Goal: Information Seeking & Learning: Compare options

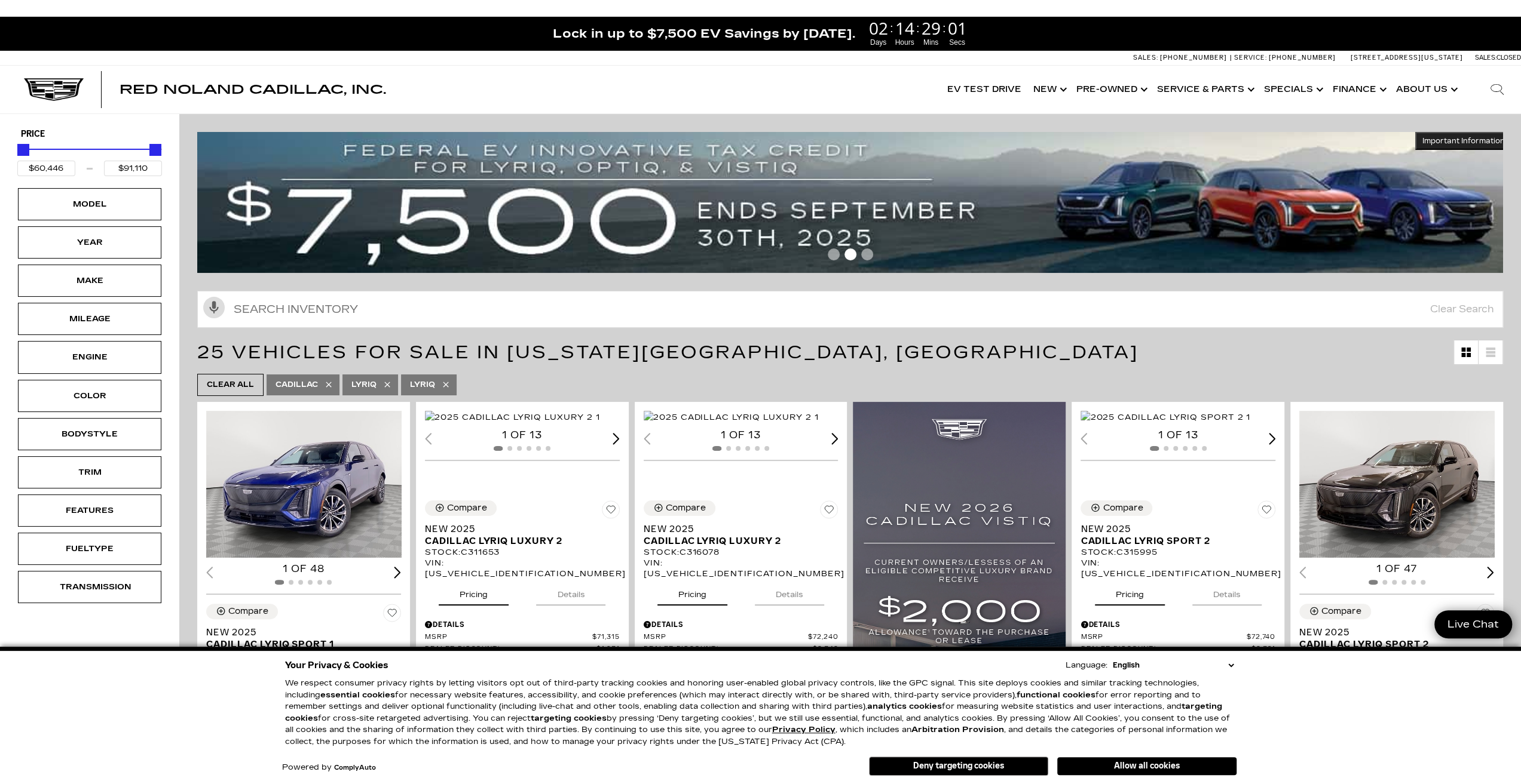
click at [383, 382] on icon at bounding box center [387, 384] width 10 height 10
click at [385, 382] on icon at bounding box center [387, 385] width 5 height 5
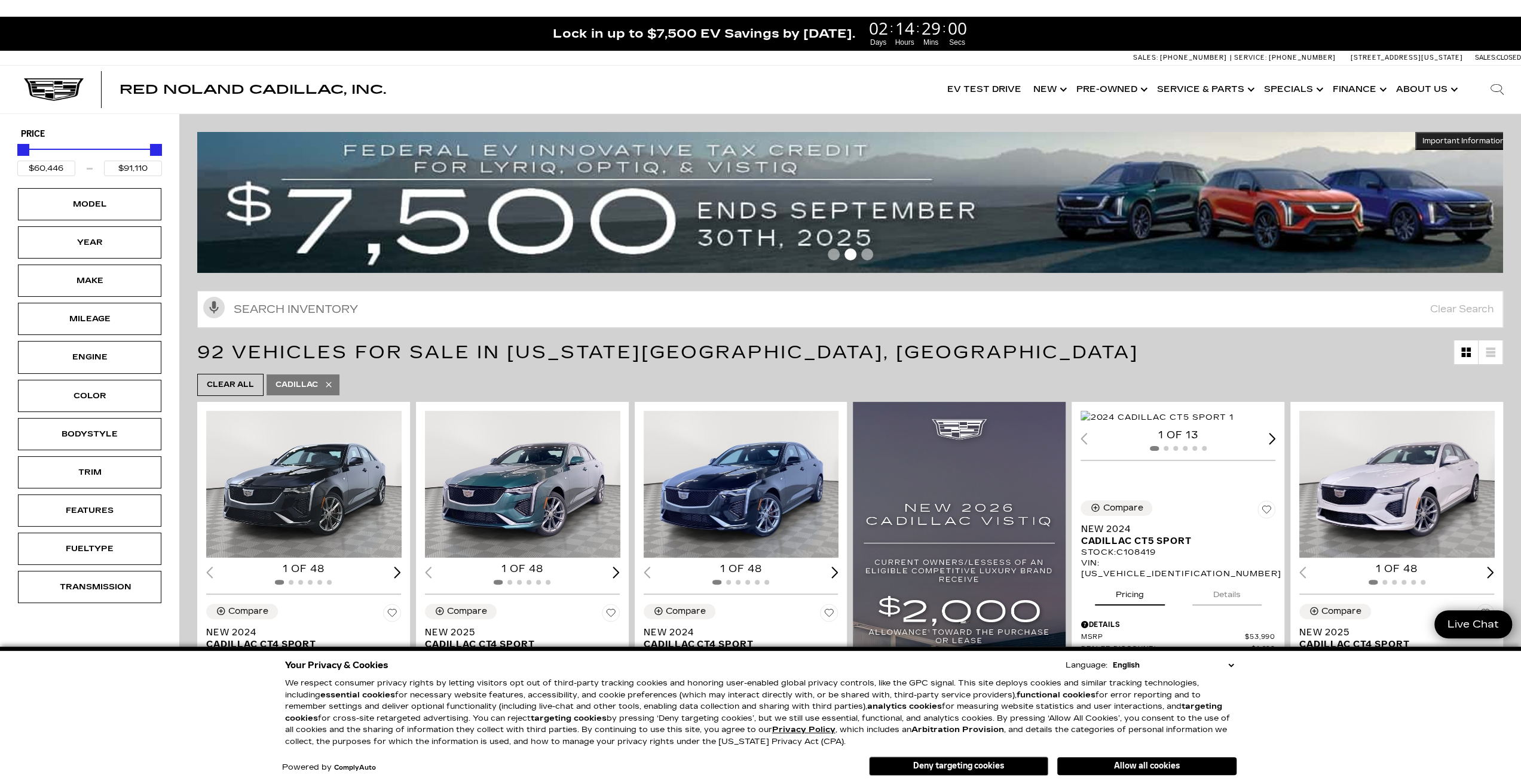
type input "$44,684"
type input "$179,434"
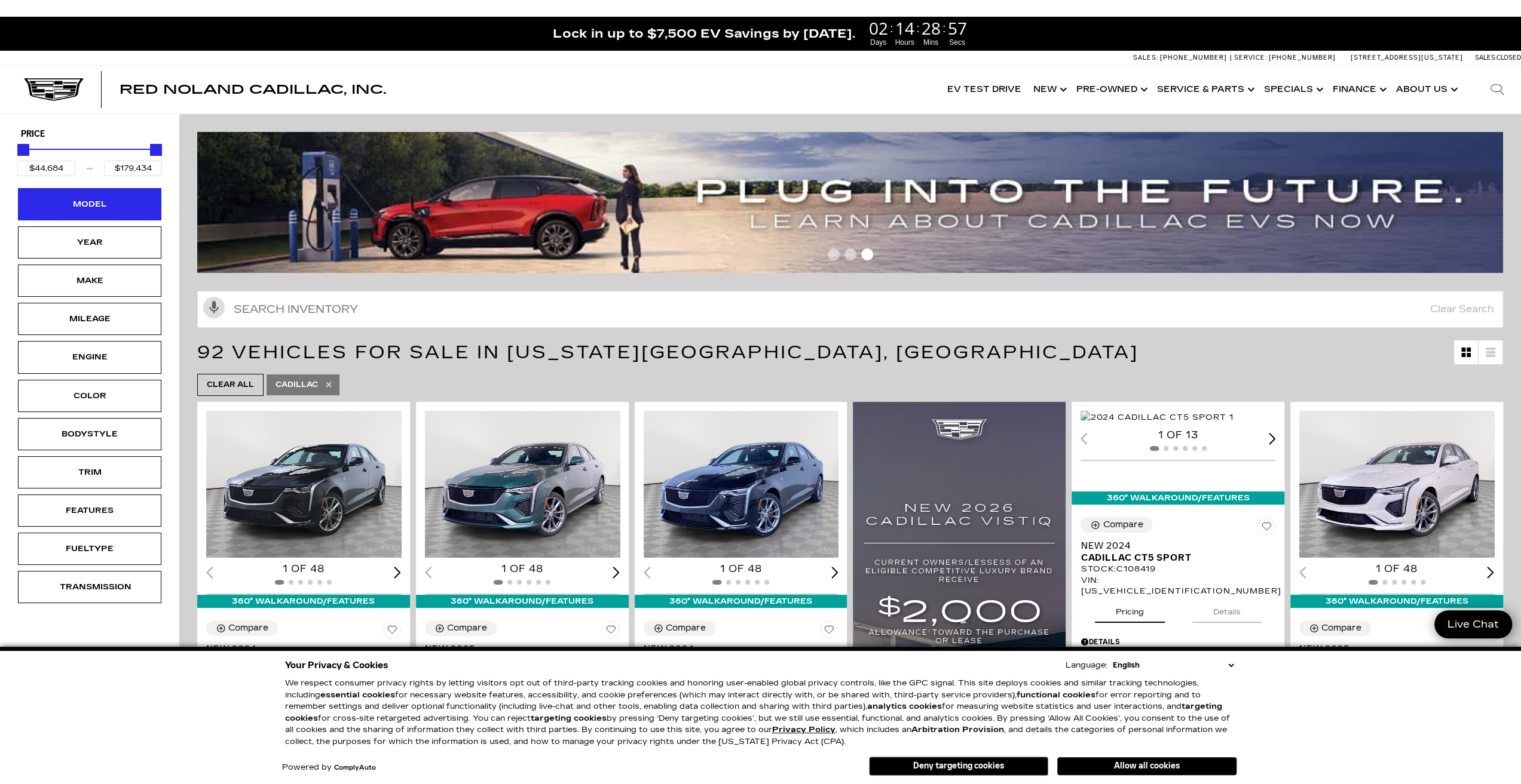
click at [116, 203] on div "Model" at bounding box center [89, 204] width 60 height 13
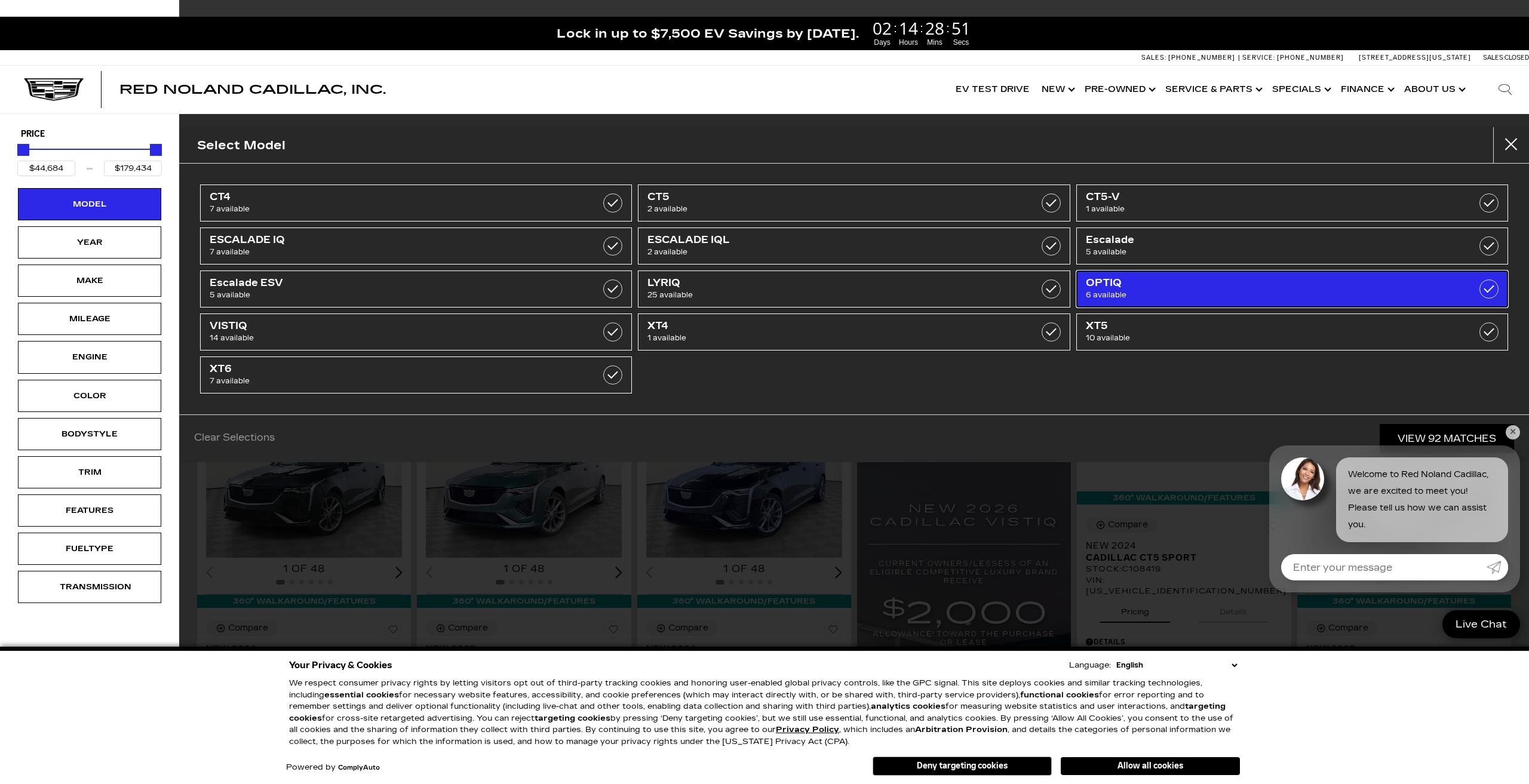
click at [1095, 285] on span "OPTIQ" at bounding box center [1261, 283] width 351 height 12
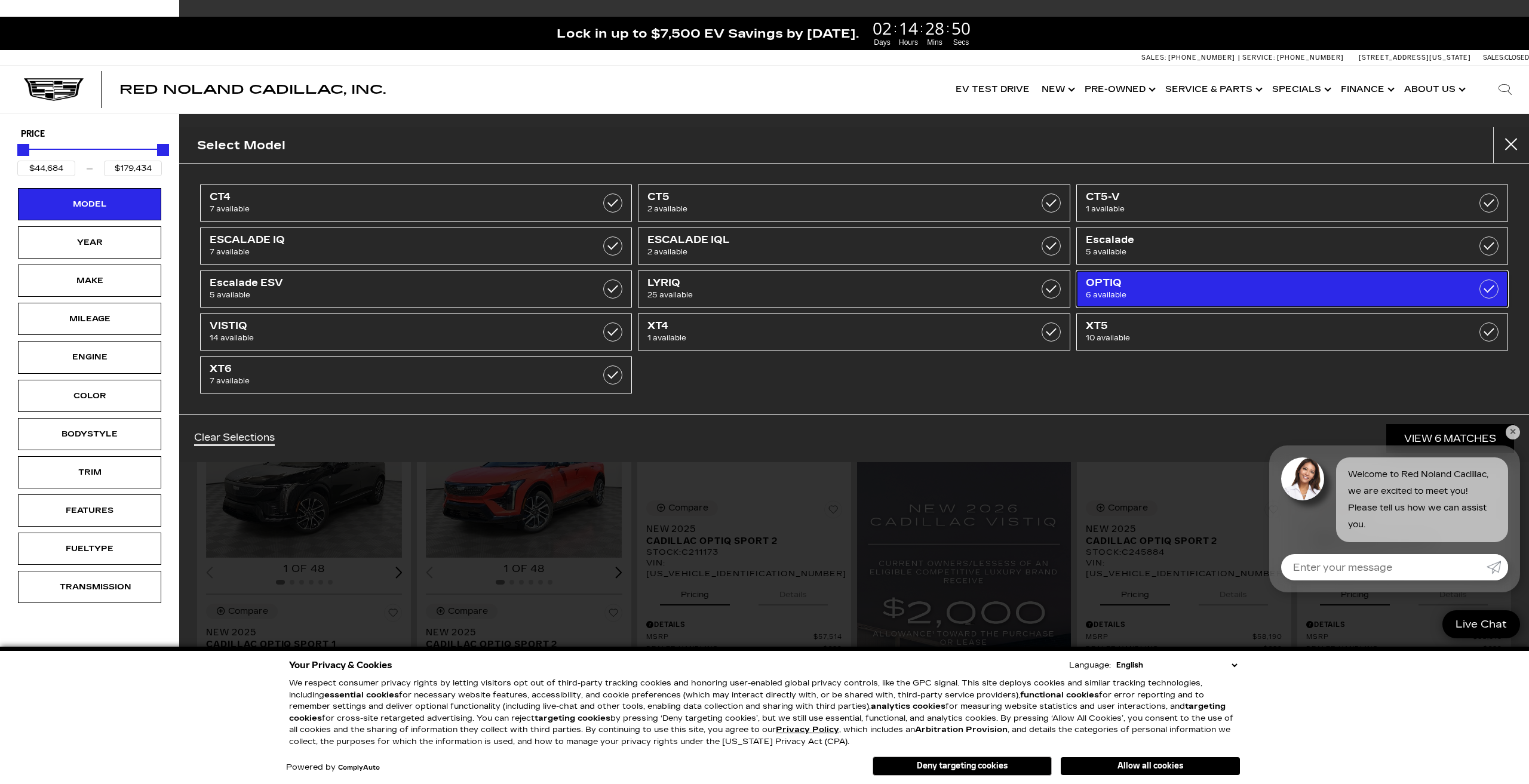
type input "$55,679"
type input "$59,004"
checkbox input "true"
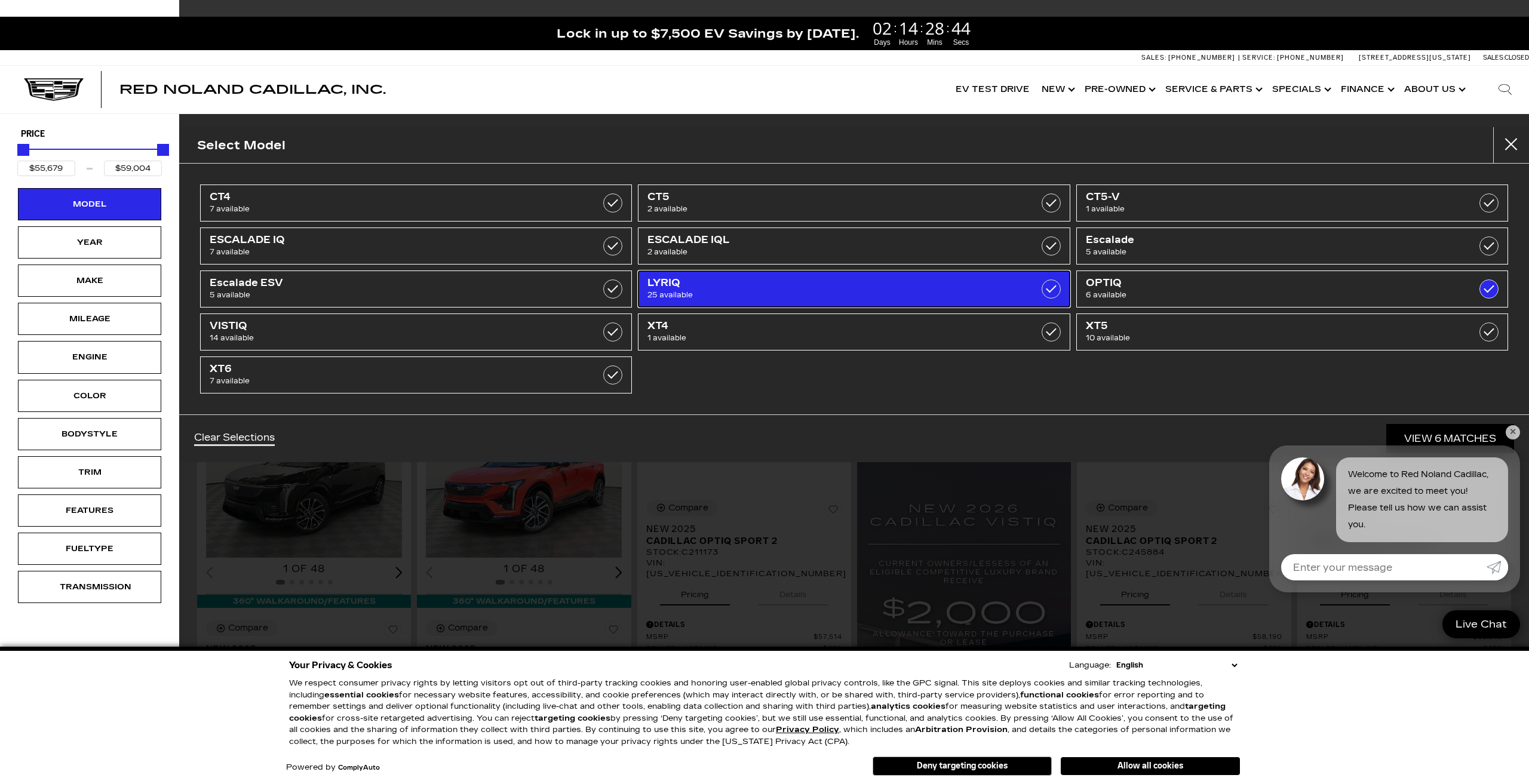
click at [683, 292] on span "25 available" at bounding box center [823, 295] width 351 height 12
type input "$91,110"
checkbox input "true"
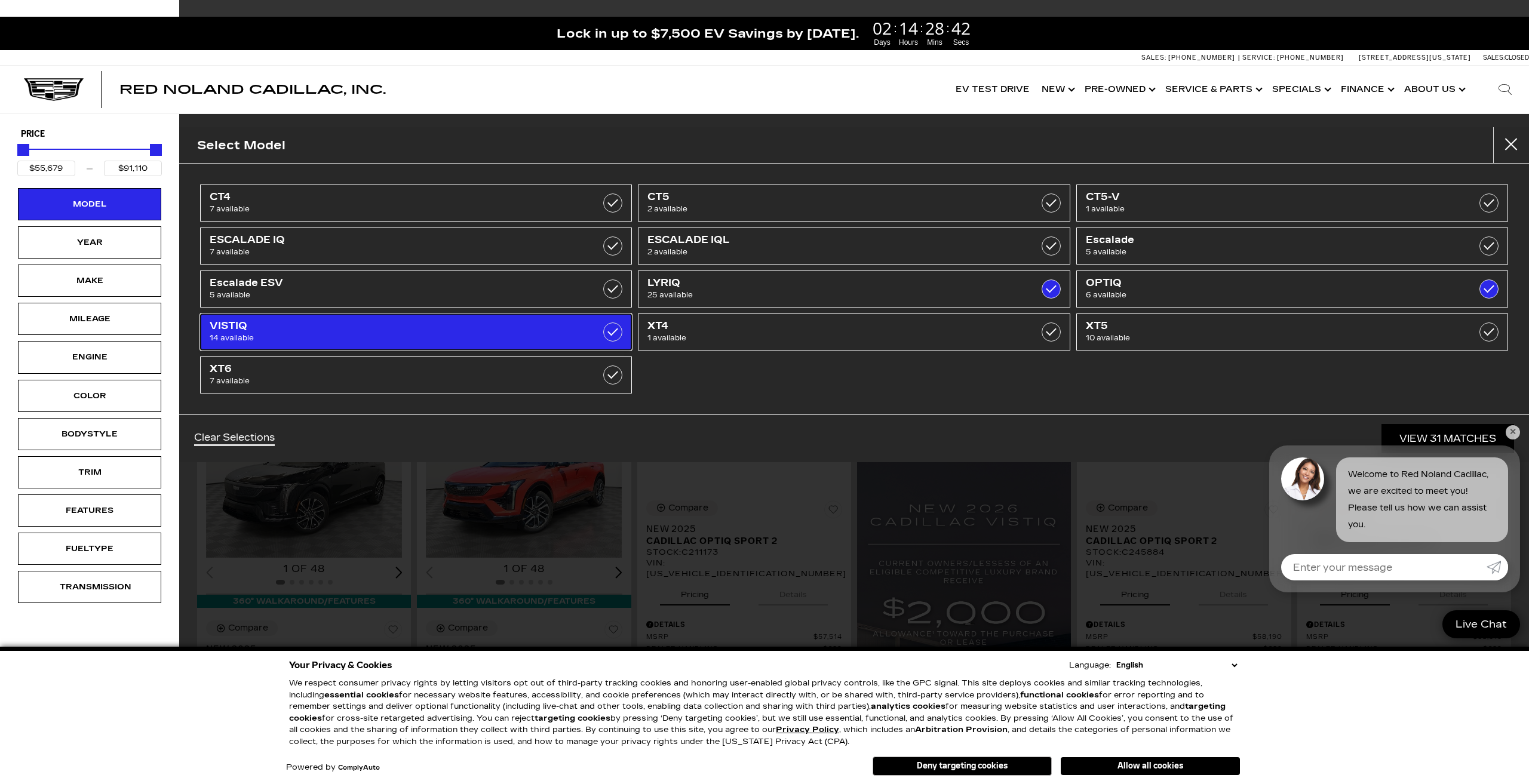
click at [501, 332] on span "14 available" at bounding box center [385, 338] width 351 height 12
type input "$99,315"
checkbox input "true"
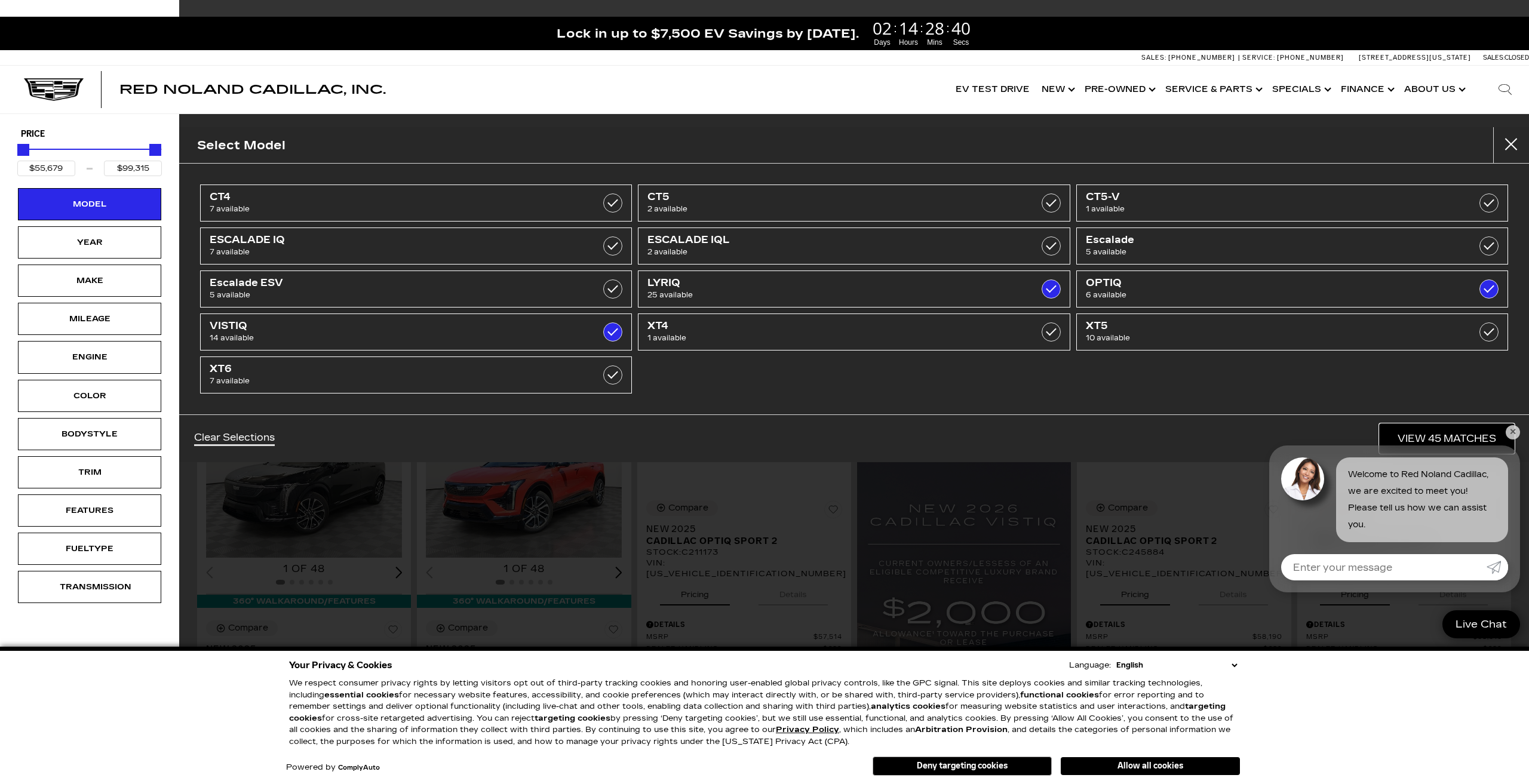
click at [1454, 441] on link "View 45 Matches" at bounding box center [1447, 438] width 135 height 30
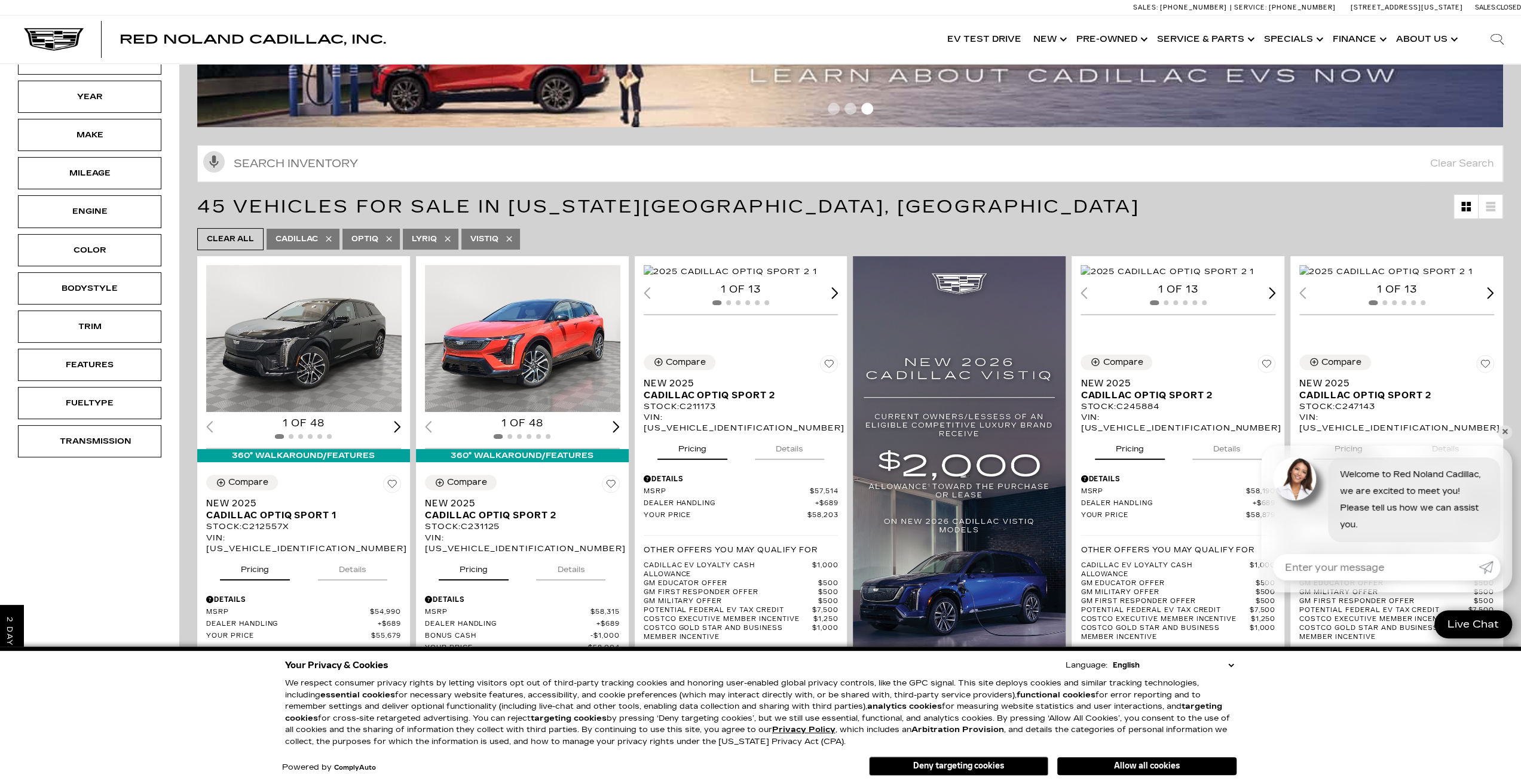
scroll to position [103, 0]
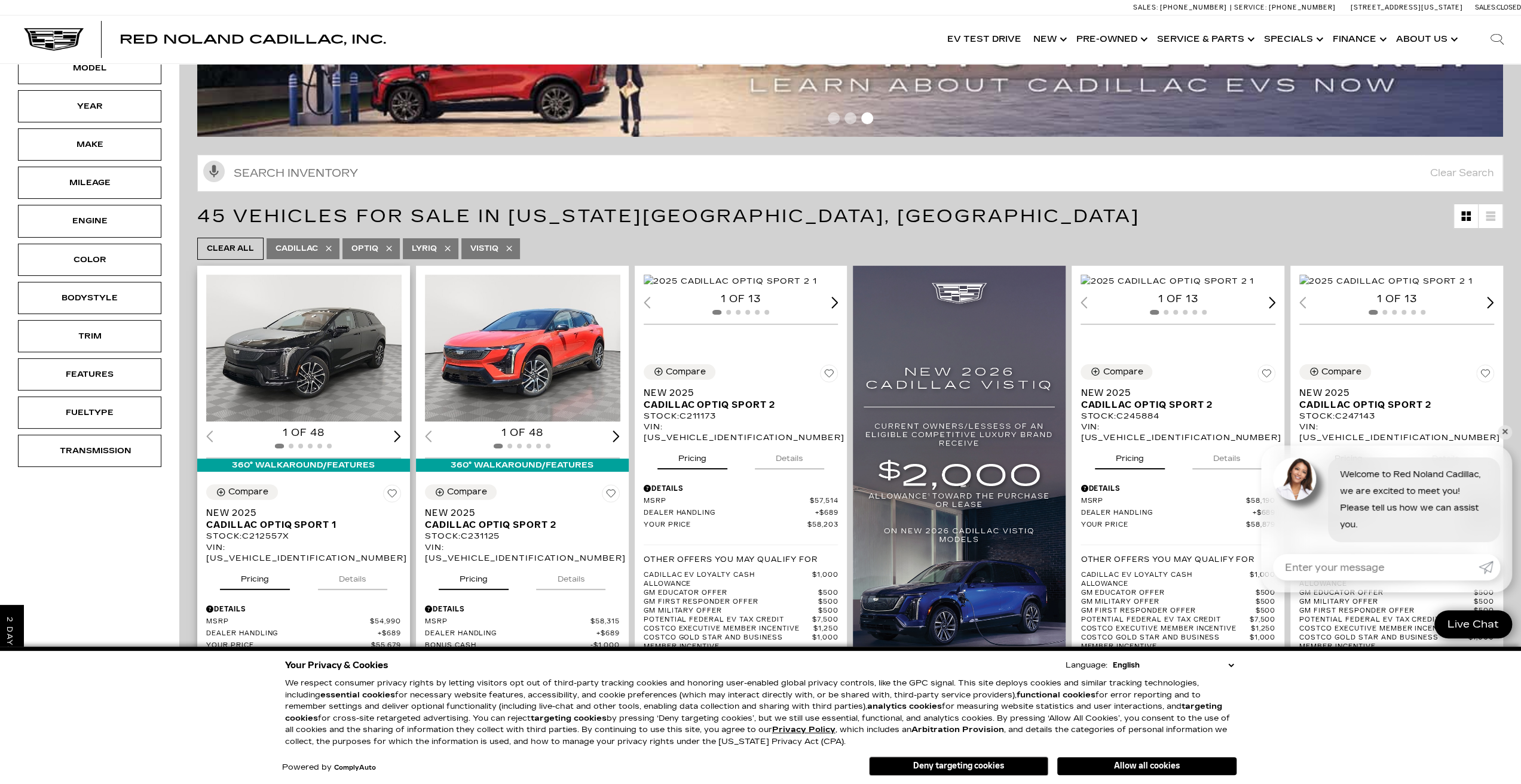
click at [283, 302] on img "1 / 2" at bounding box center [304, 348] width 196 height 147
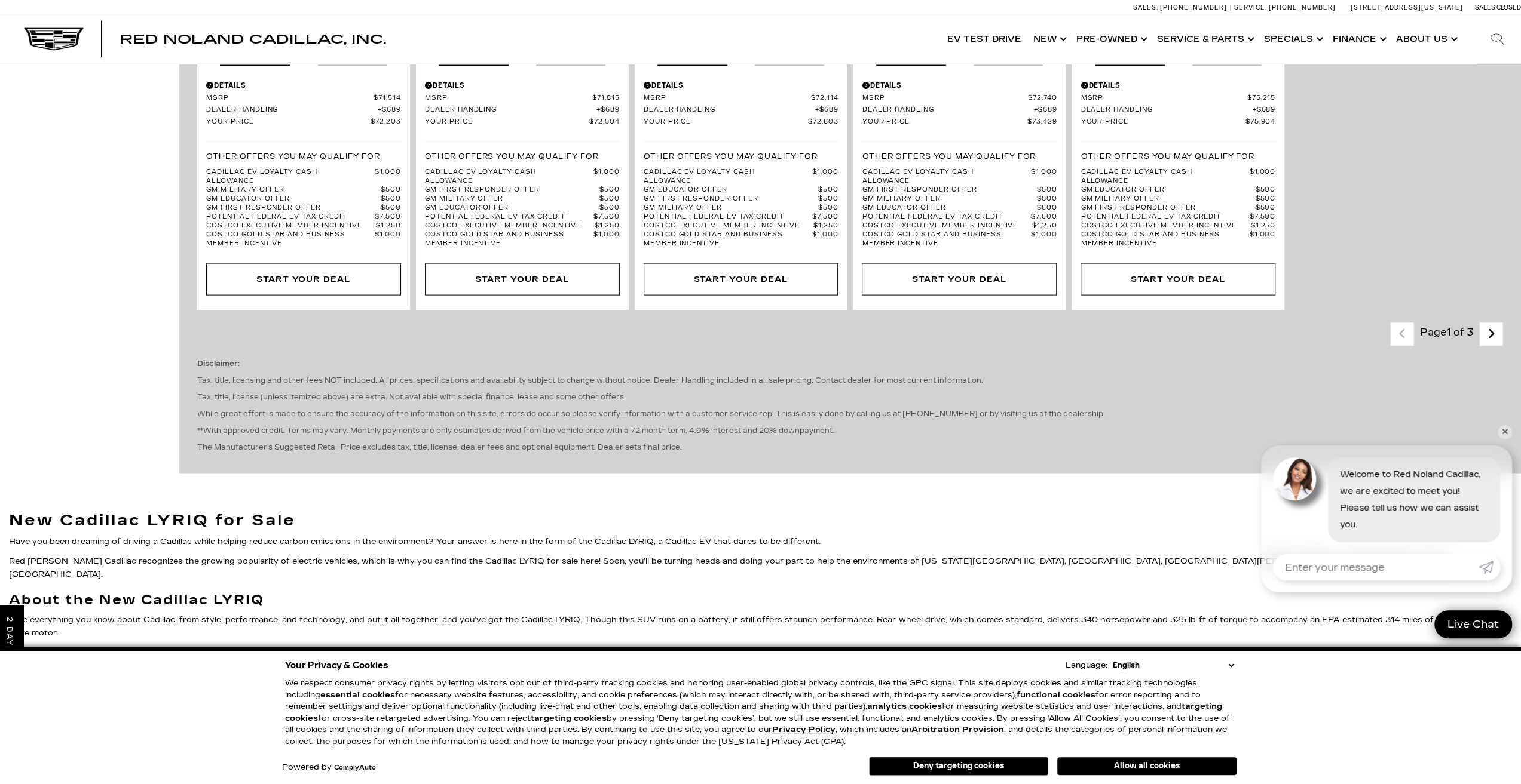
scroll to position [2389, 0]
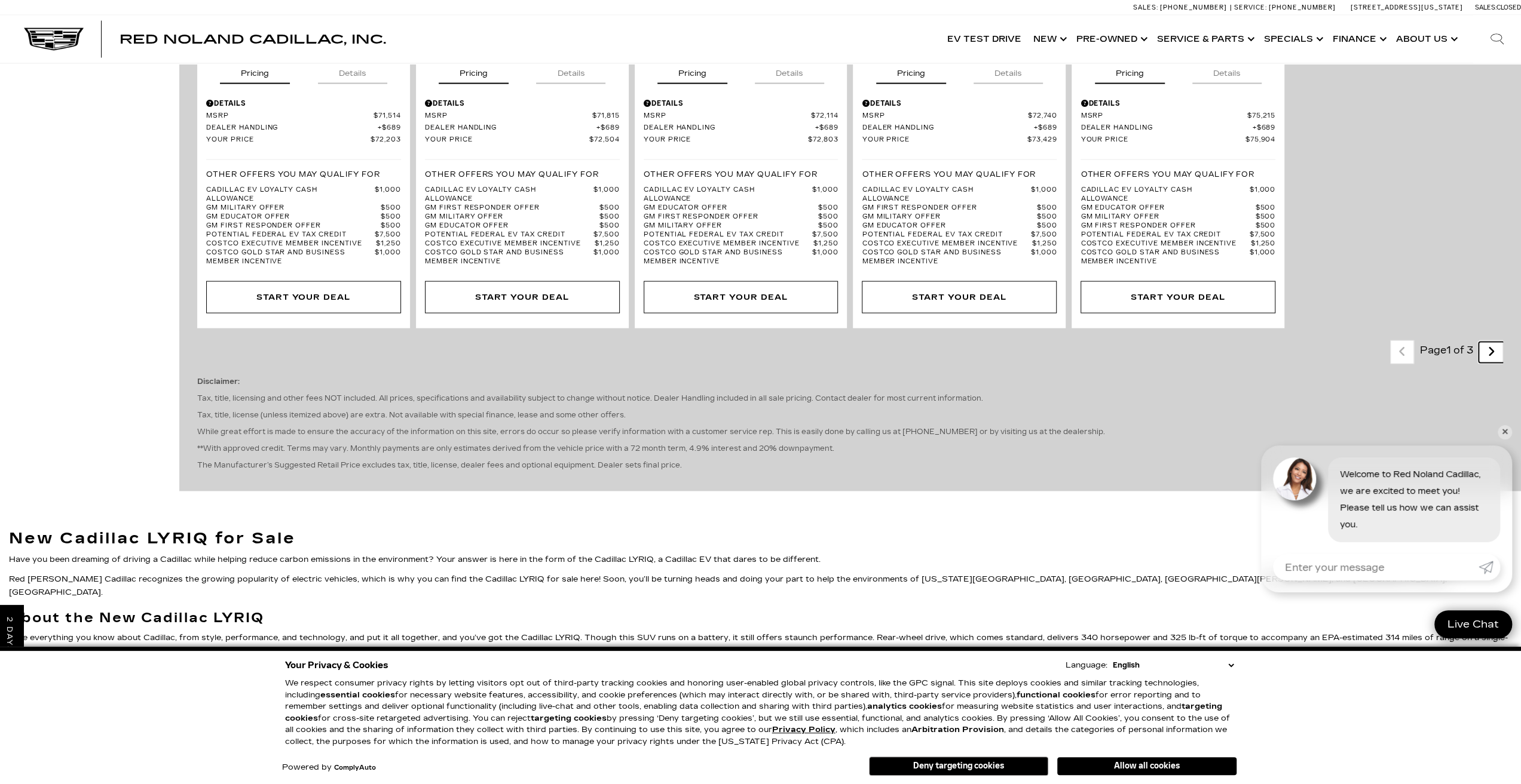
click at [1495, 342] on link "Next - Page" at bounding box center [1491, 353] width 26 height 21
